Goal: Task Accomplishment & Management: Manage account settings

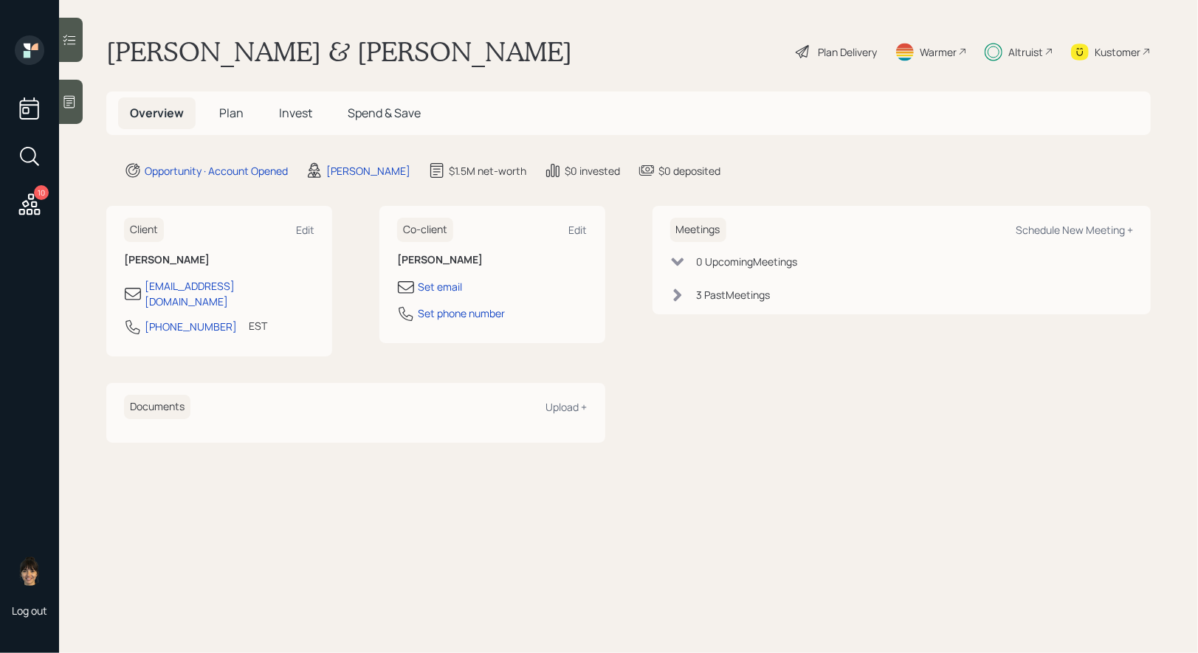
click at [227, 111] on span "Plan" at bounding box center [231, 113] width 24 height 16
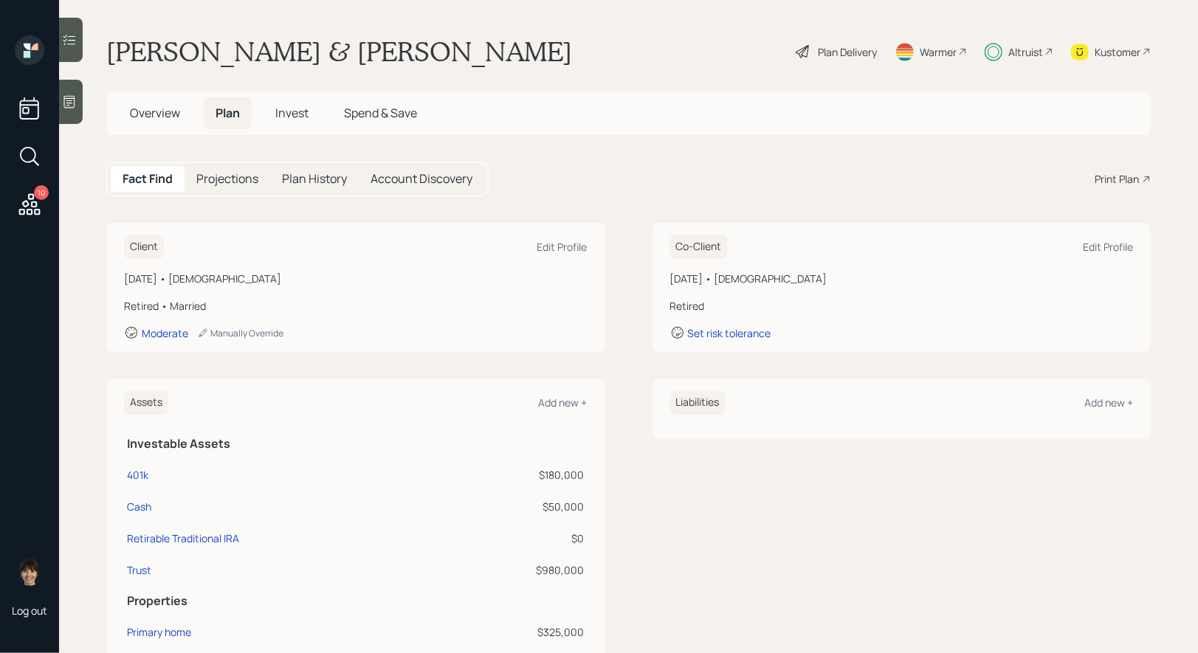
click at [294, 115] on span "Invest" at bounding box center [291, 113] width 33 height 16
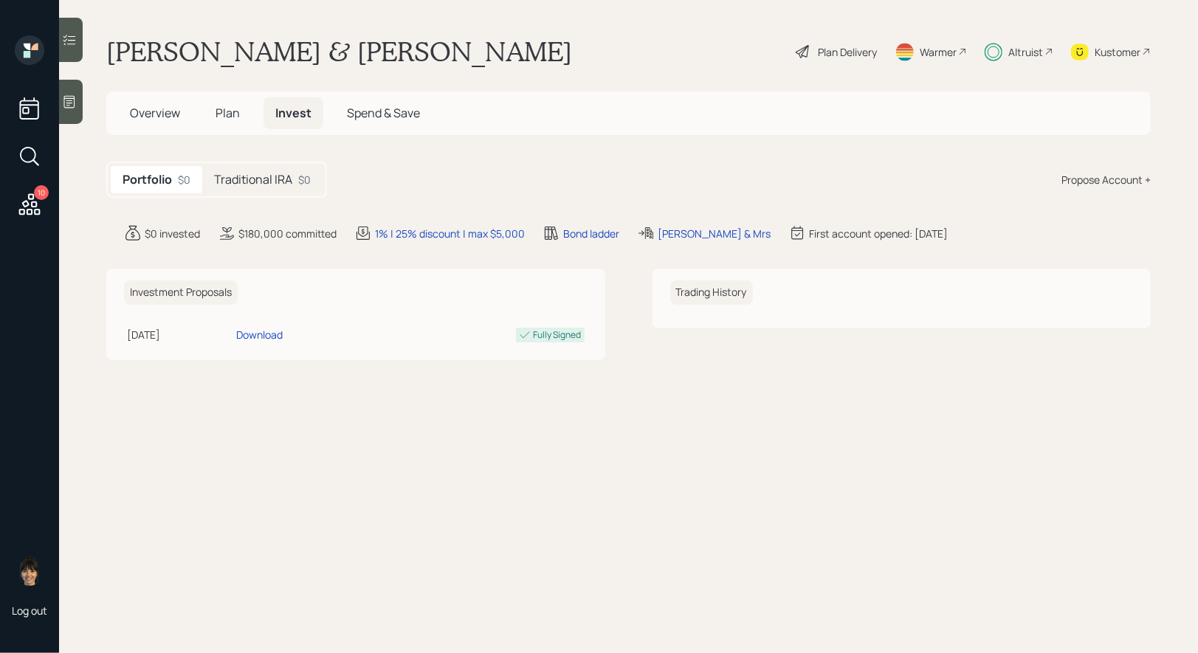
click at [259, 184] on h5 "Traditional IRA" at bounding box center [253, 180] width 78 height 14
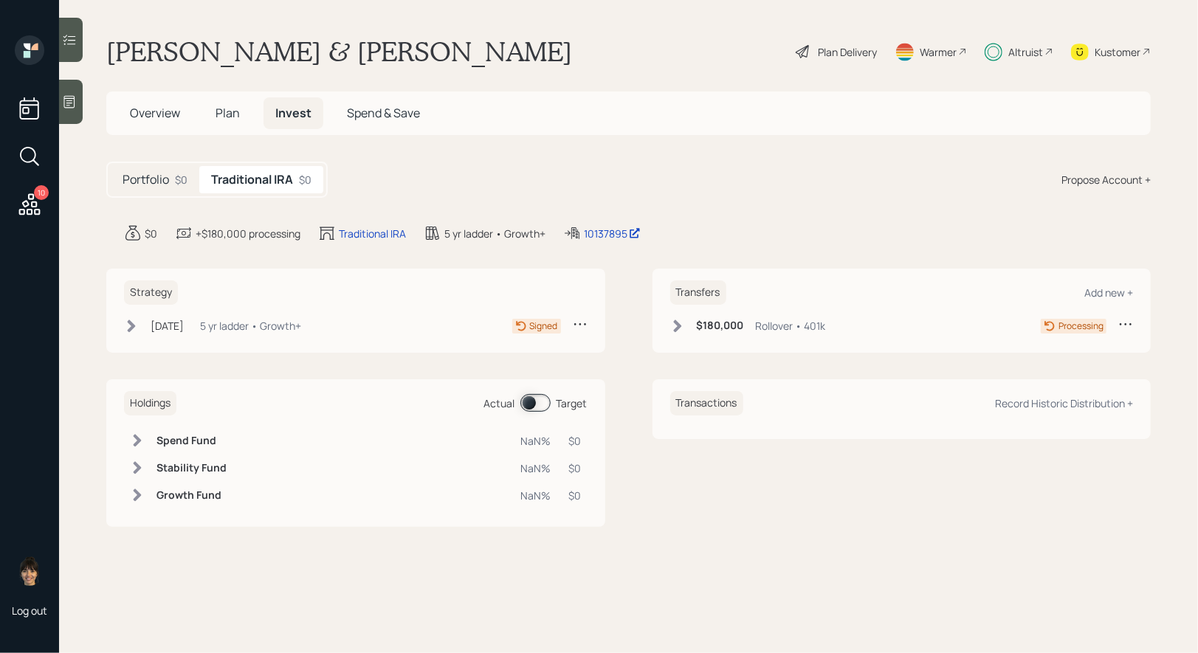
click at [133, 323] on icon at bounding box center [131, 326] width 15 height 15
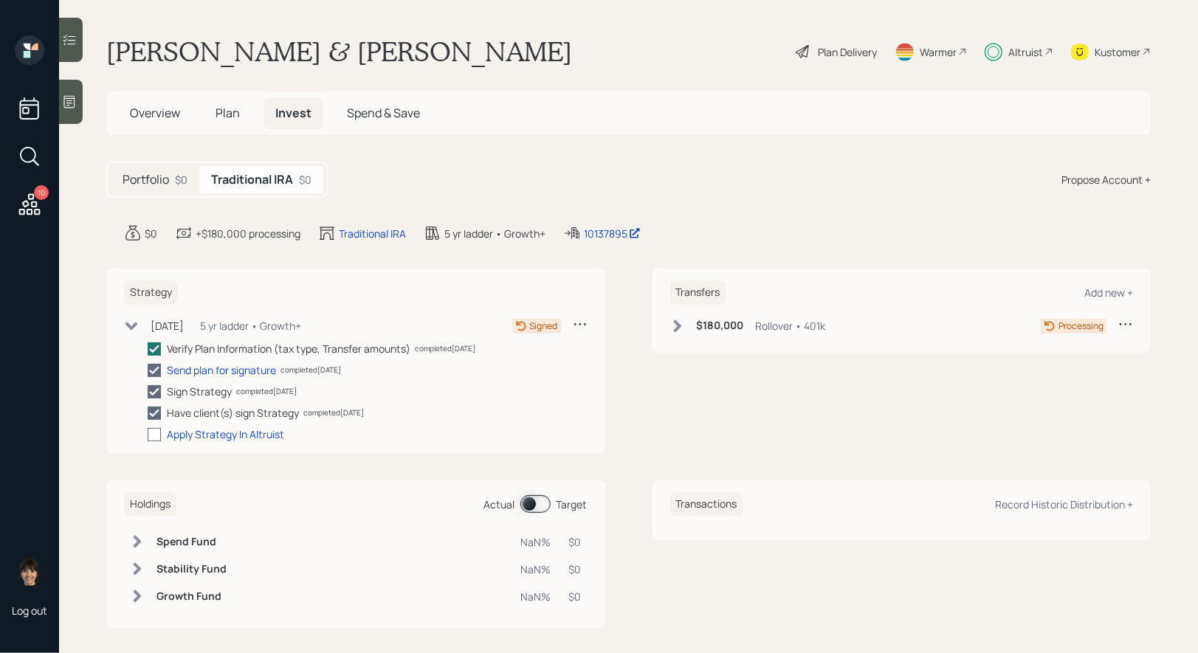
click at [160, 438] on div at bounding box center [154, 434] width 13 height 13
click at [148, 435] on input "checkbox" at bounding box center [147, 434] width 1 height 1
checkbox input "true"
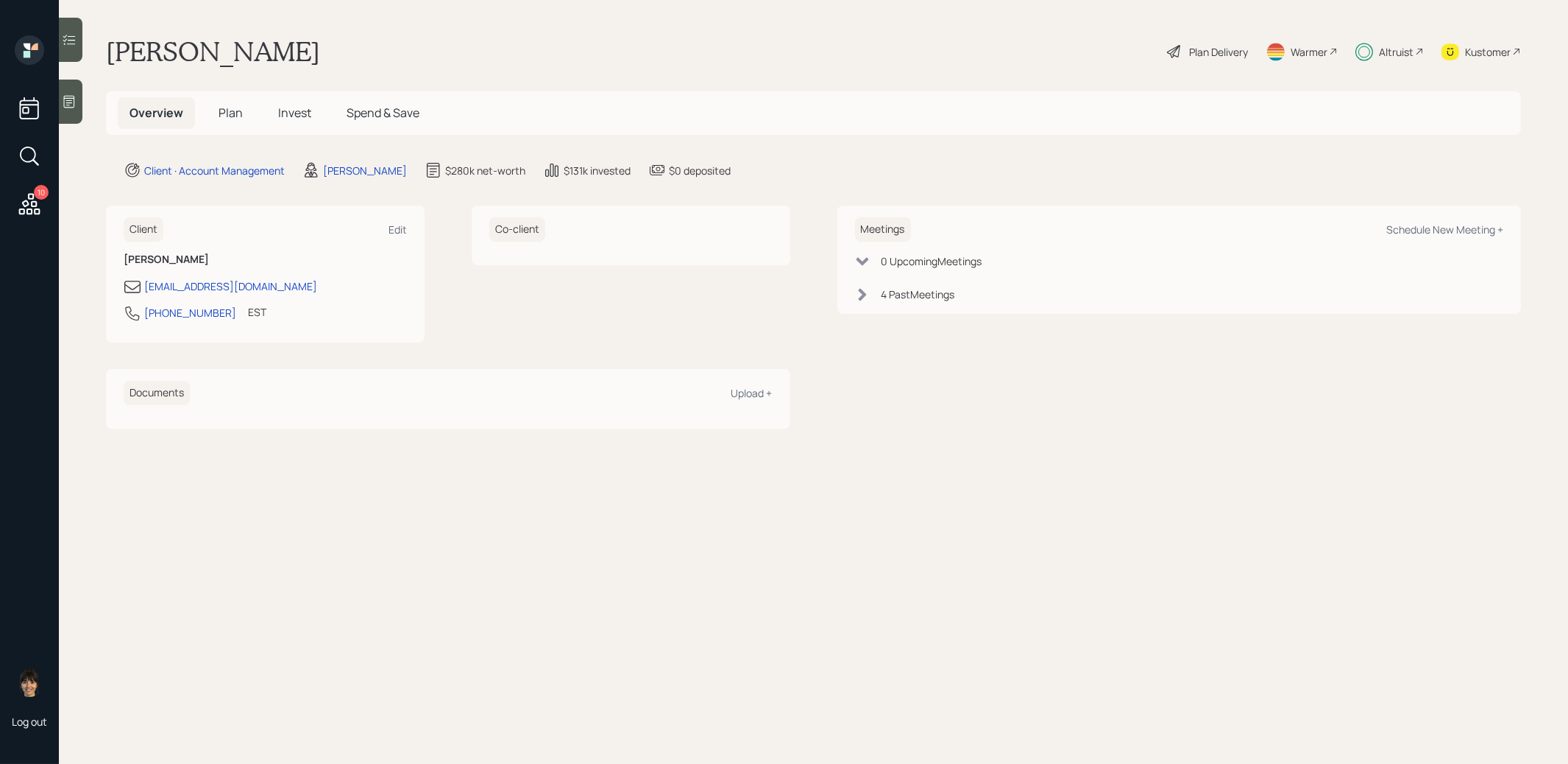
click at [227, 113] on span "Plan" at bounding box center [230, 113] width 24 height 16
